Goal: Navigation & Orientation: Find specific page/section

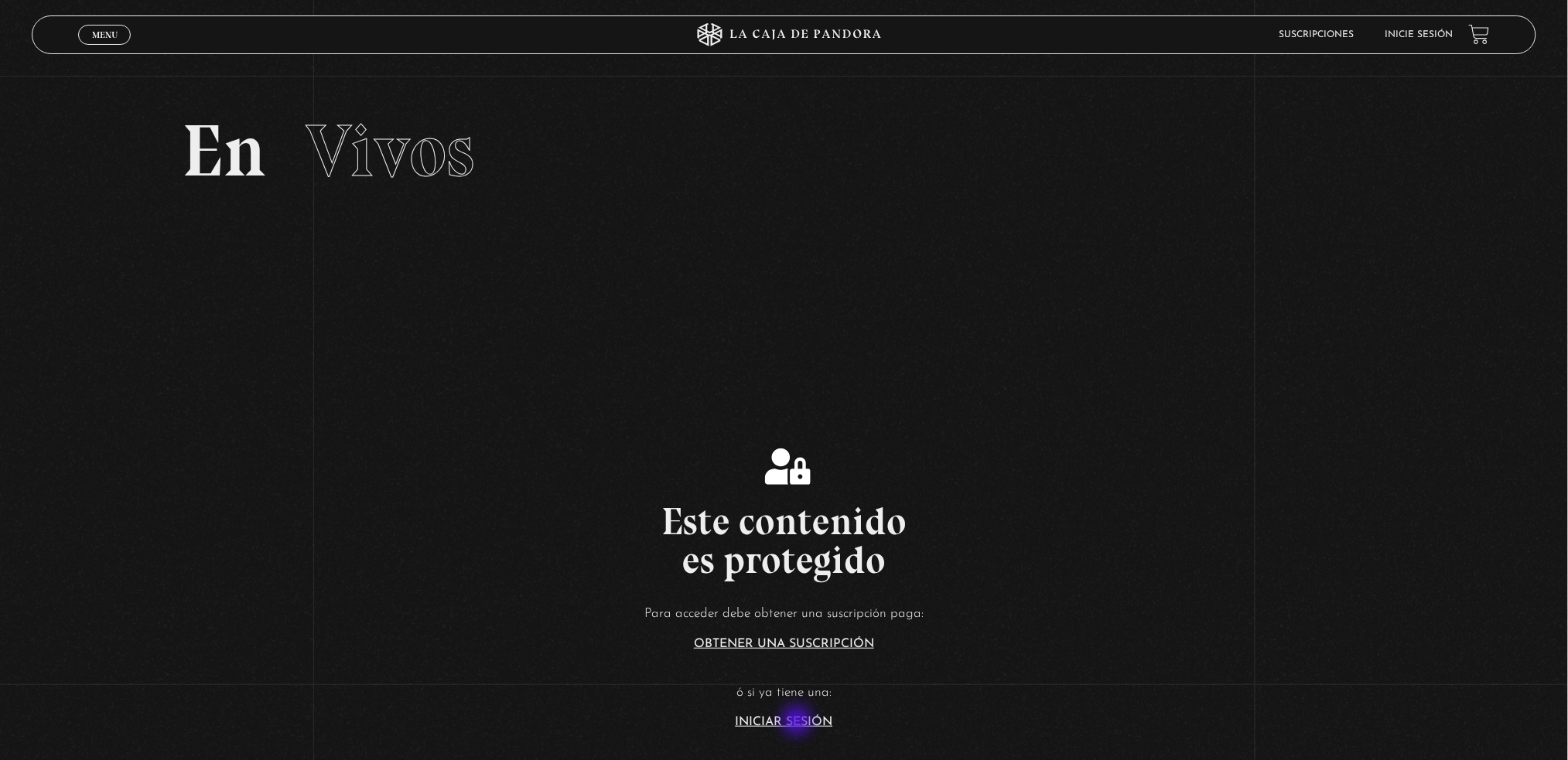
click at [797, 726] on link "Iniciar Sesión" at bounding box center [784, 722] width 97 height 12
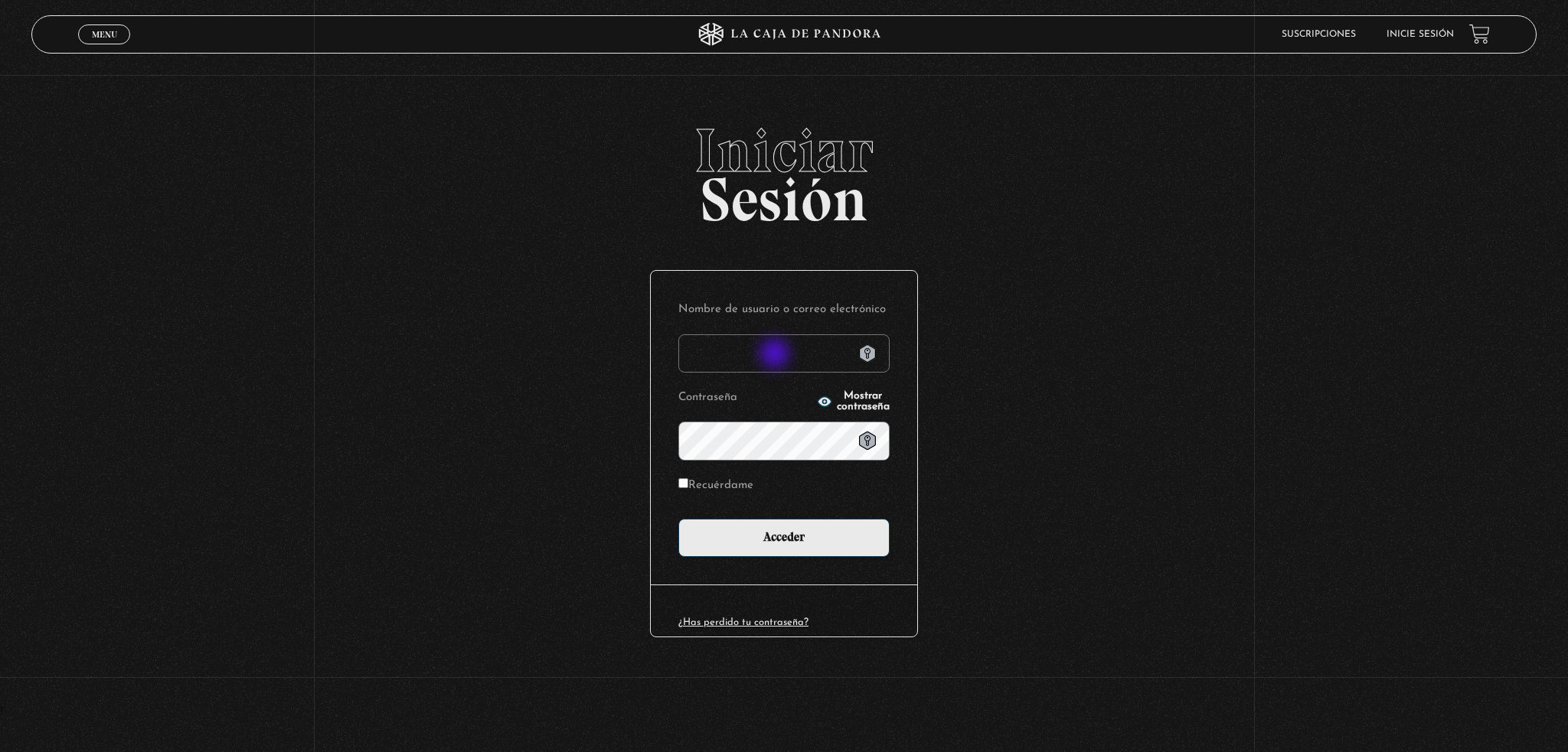
click at [776, 355] on input "Nombre de usuario o correo electrónico" at bounding box center [784, 353] width 211 height 38
type input "sylopezc@gmail.com"
click at [875, 442] on icon at bounding box center [867, 441] width 17 height 19
drag, startPoint x: 686, startPoint y: 487, endPoint x: 711, endPoint y: 485, distance: 25.1
click at [686, 487] on input "Recuérdame" at bounding box center [683, 484] width 10 height 10
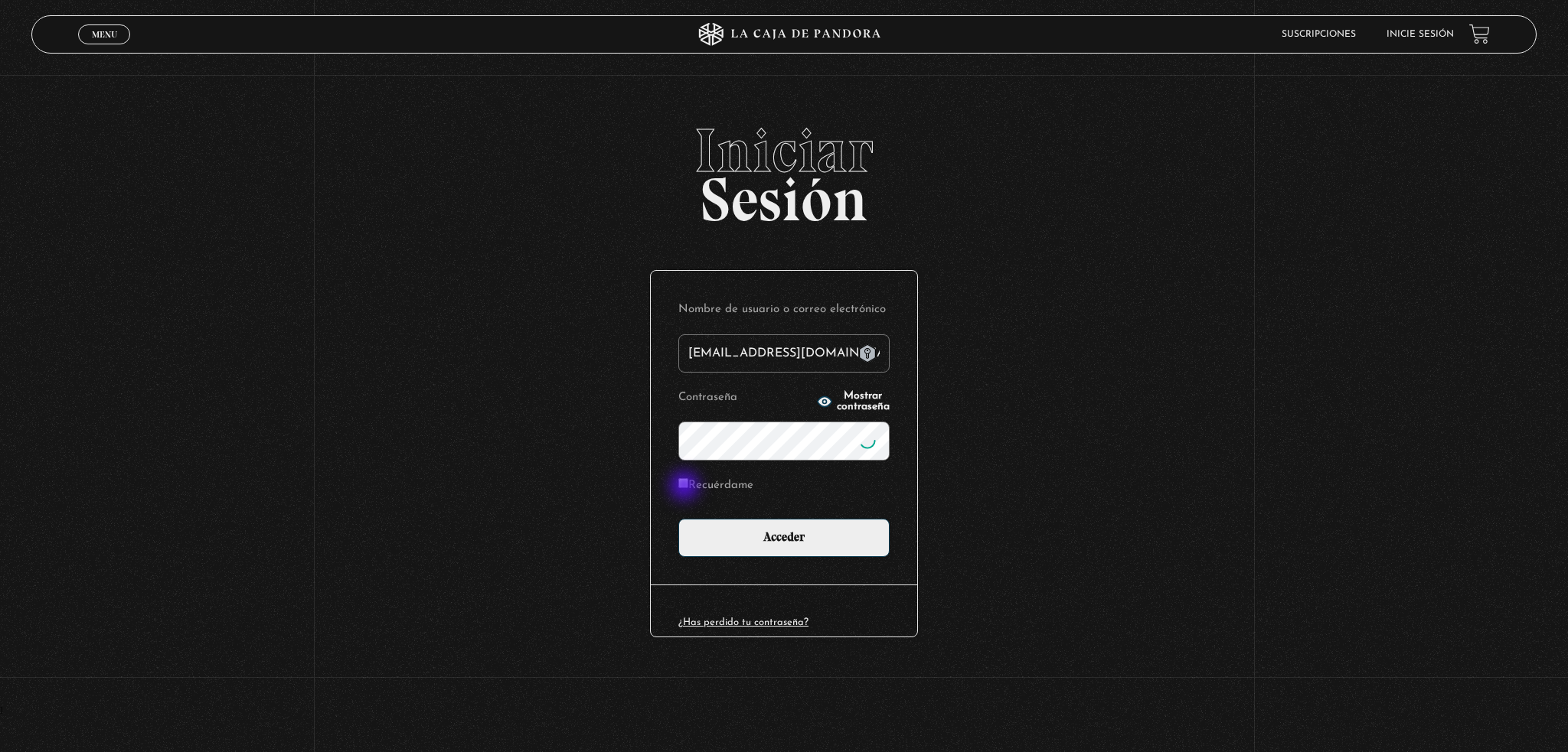
checkbox input "true"
click at [790, 544] on input "Acceder" at bounding box center [784, 537] width 211 height 38
